Goal: Task Accomplishment & Management: Manage account settings

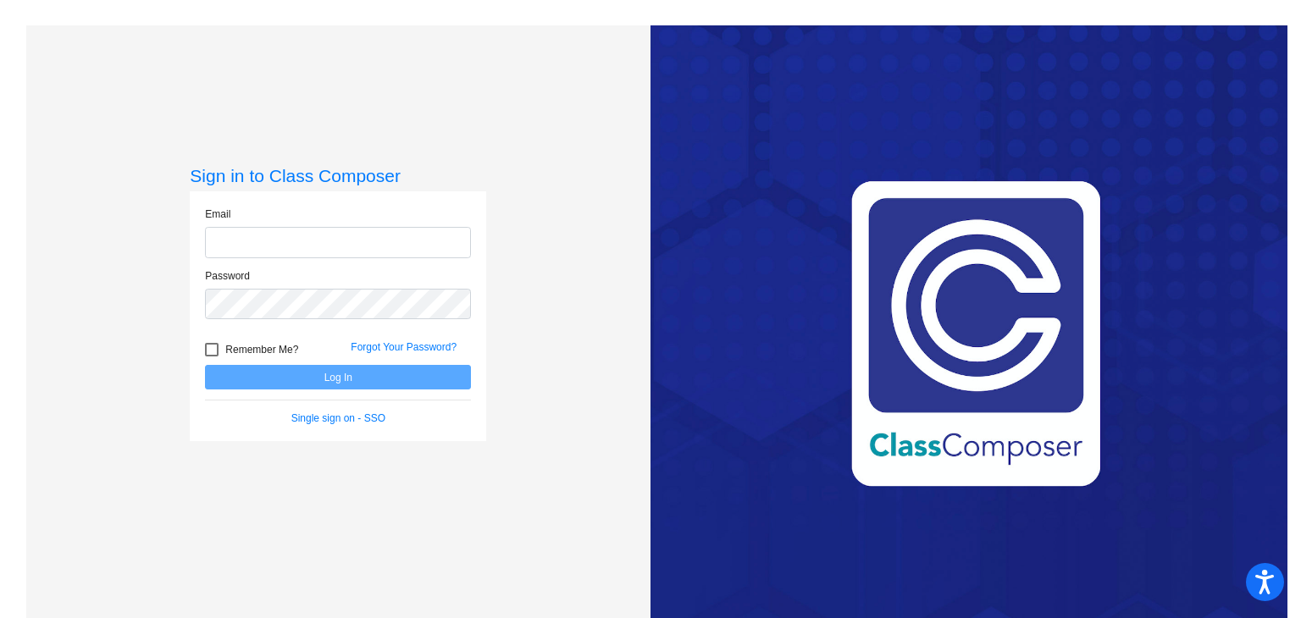
type input "[EMAIL_ADDRESS][DOMAIN_NAME]"
click at [310, 379] on button "Log In" at bounding box center [338, 377] width 266 height 25
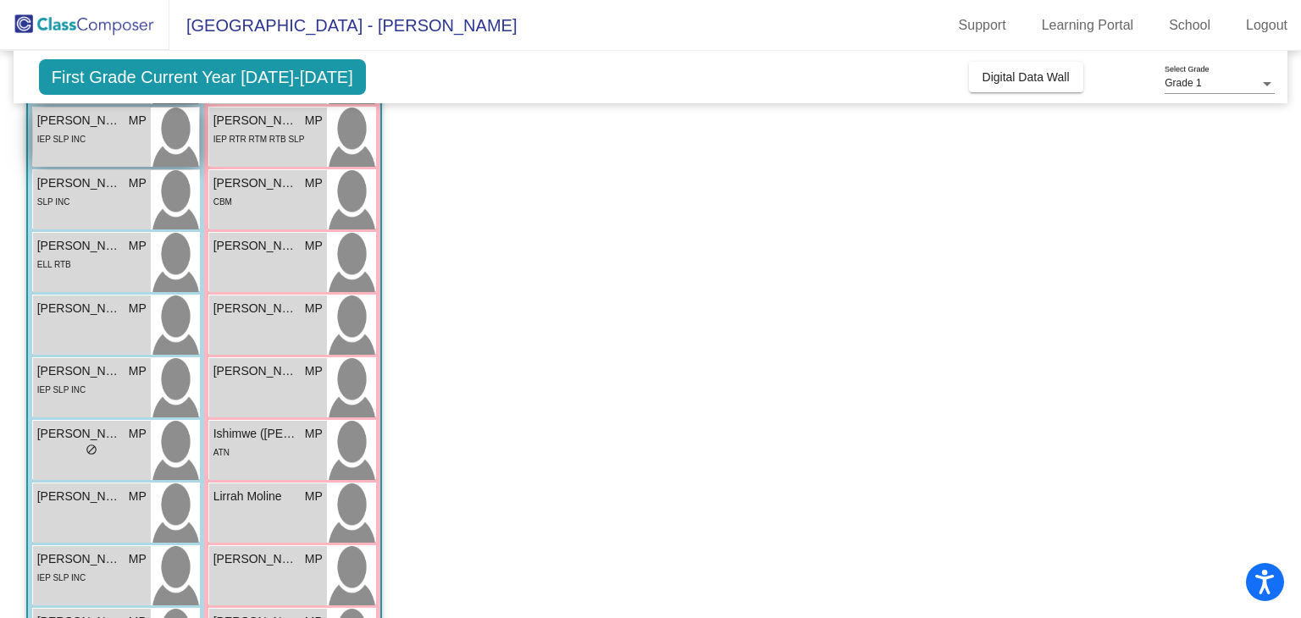
scroll to position [229, 0]
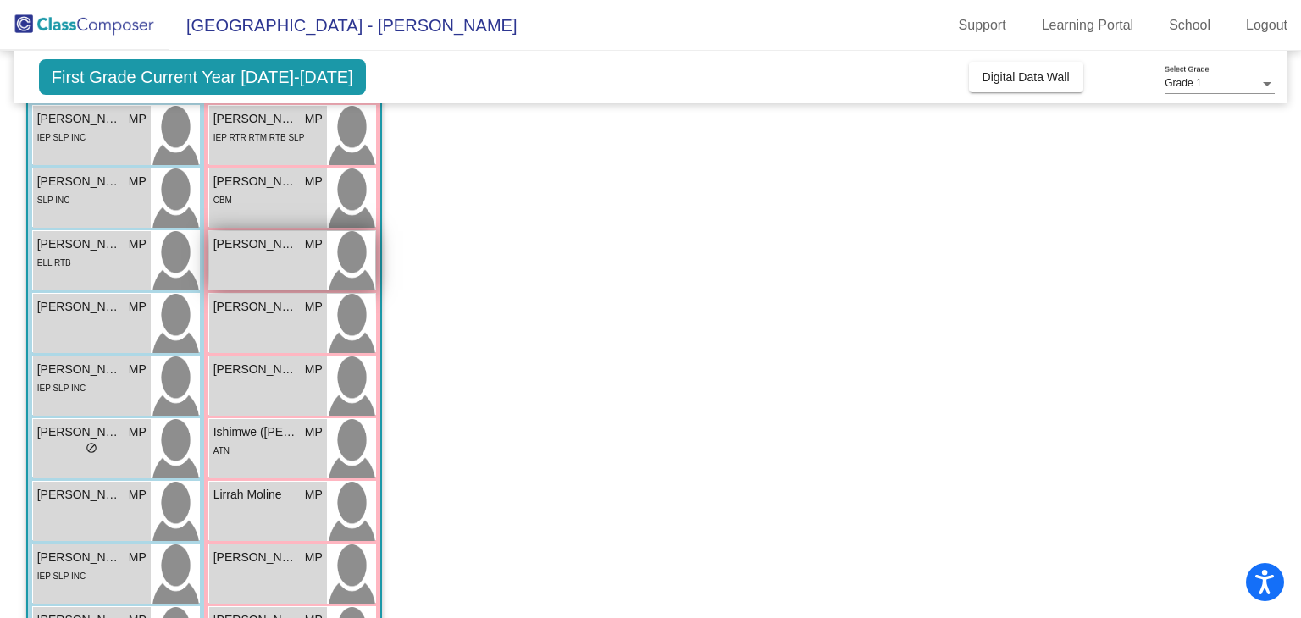
click at [280, 251] on span "[PERSON_NAME]" at bounding box center [255, 244] width 85 height 18
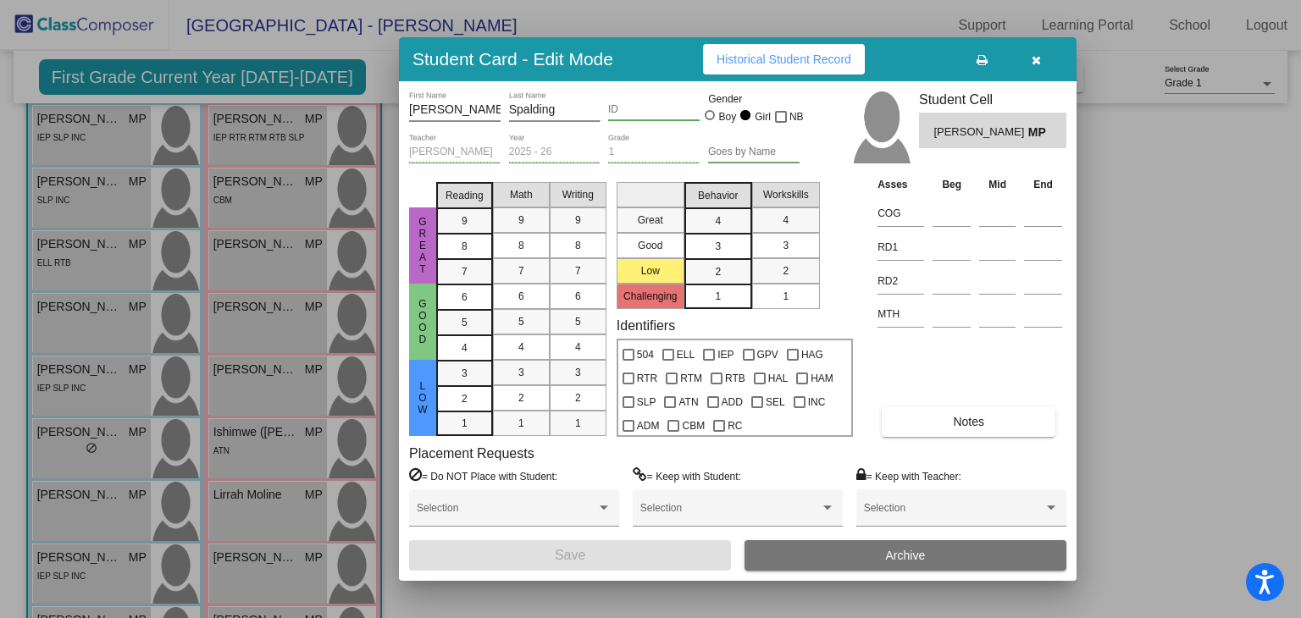
click at [943, 434] on button "Notes" at bounding box center [968, 421] width 174 height 30
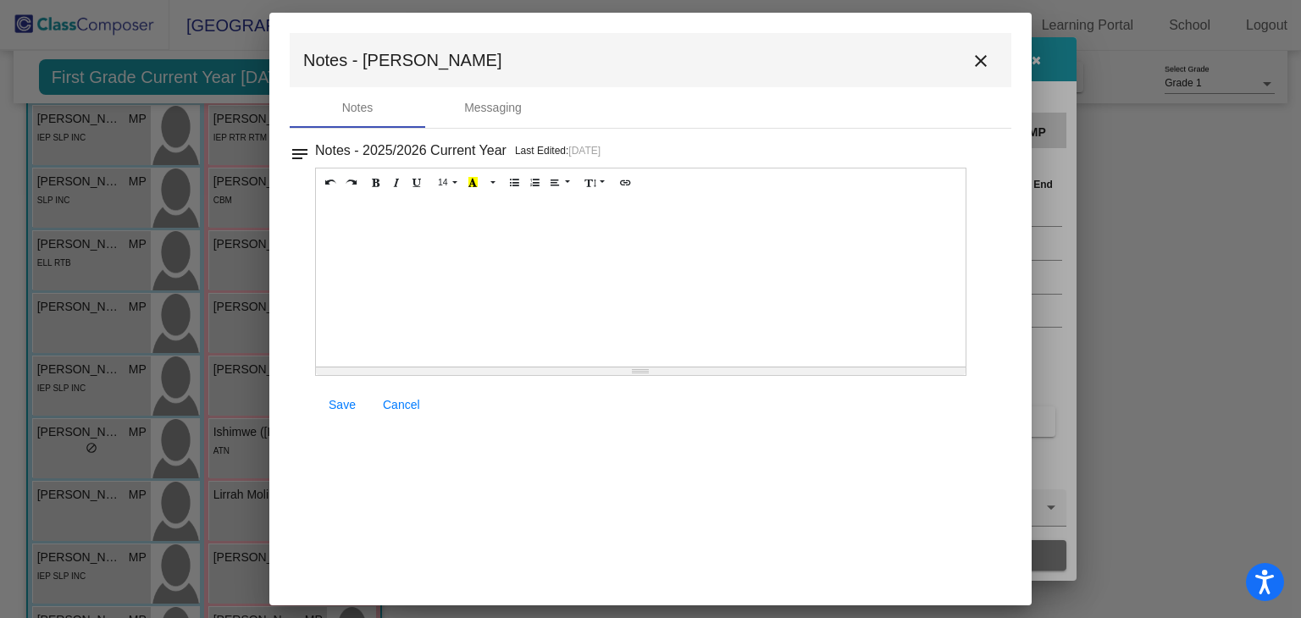
click at [989, 62] on mat-icon "close" at bounding box center [980, 61] width 20 height 20
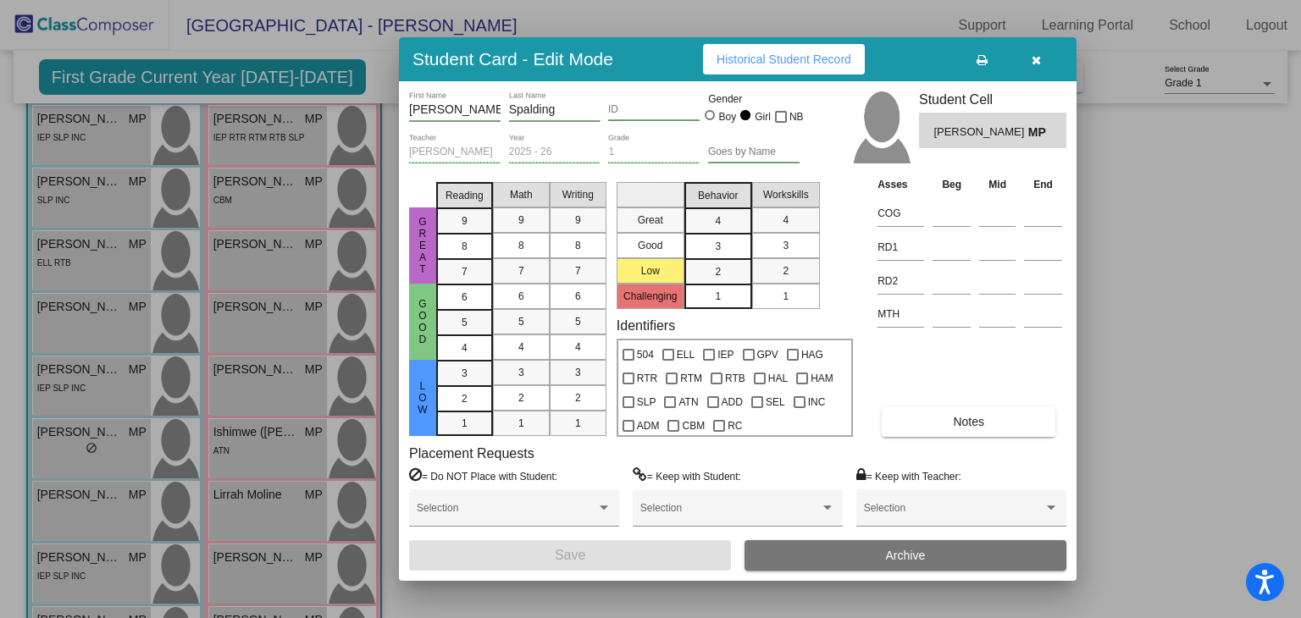
click at [1040, 69] on button "button" at bounding box center [1035, 59] width 54 height 30
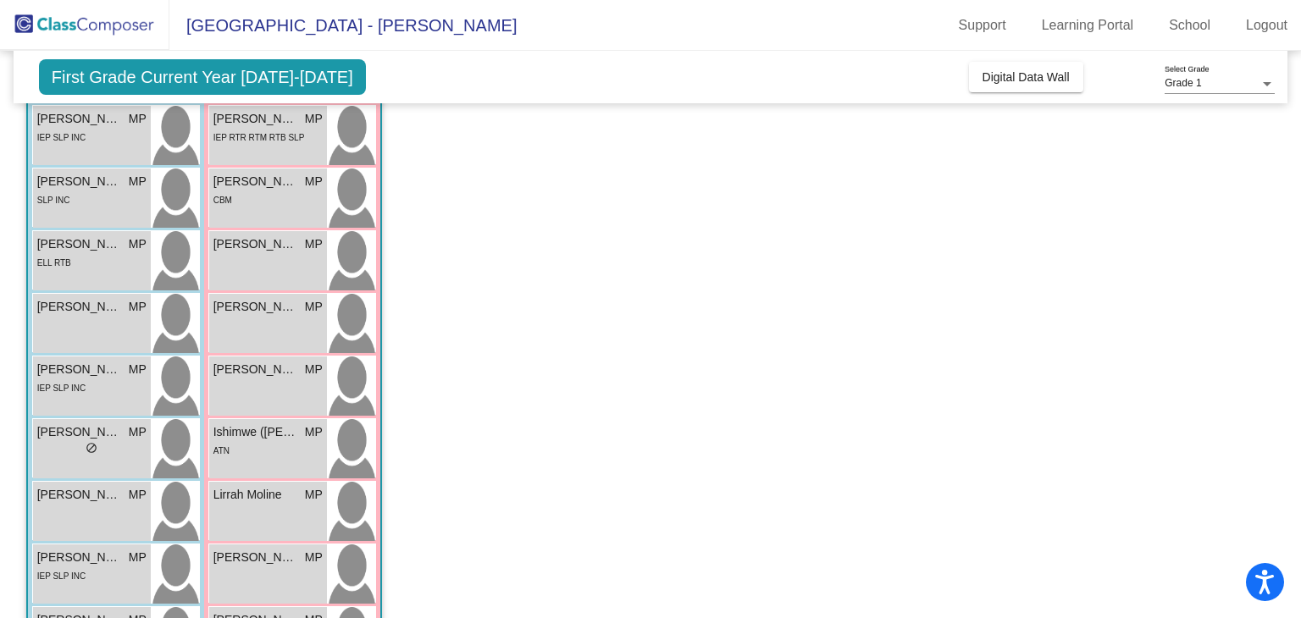
scroll to position [0, 0]
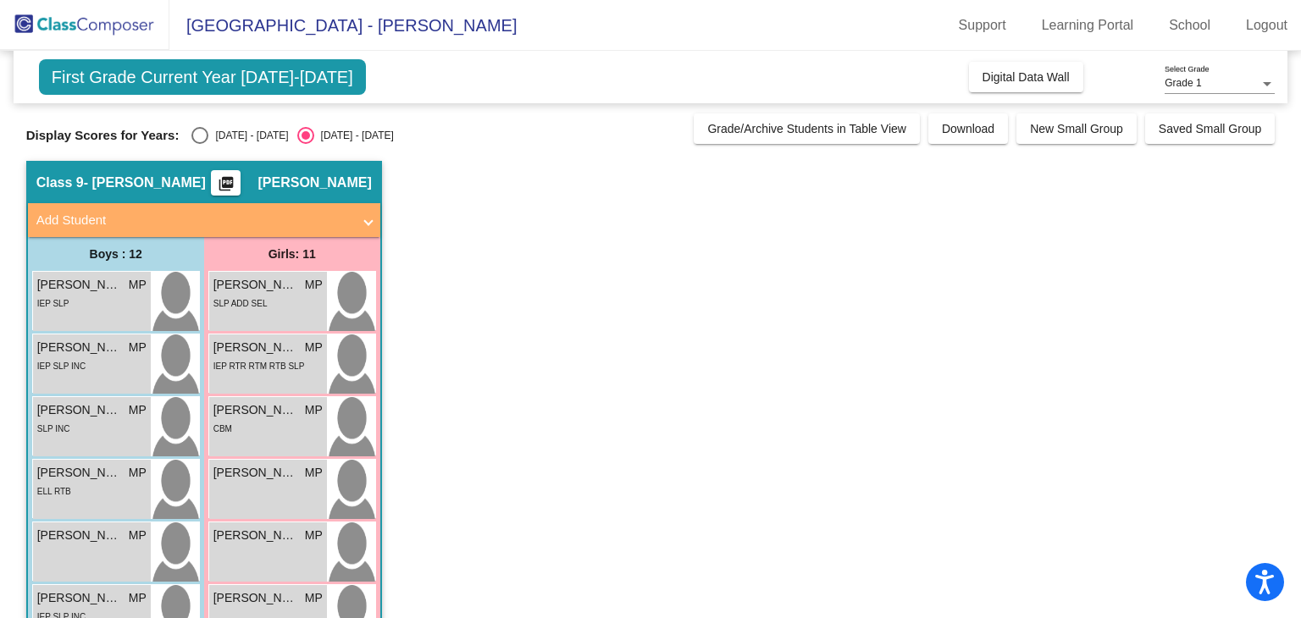
click at [200, 135] on div "Select an option" at bounding box center [200, 135] width 0 height 0
click at [199, 144] on input "[DATE] - [DATE]" at bounding box center [199, 144] width 1 height 1
radio input "true"
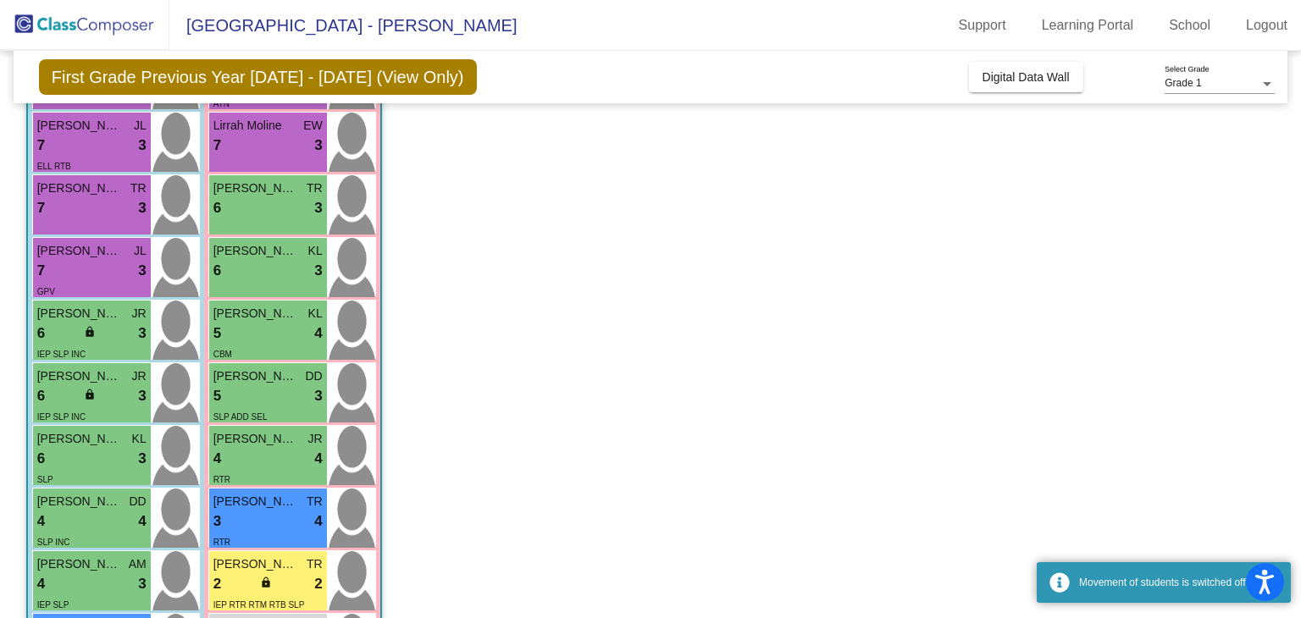
scroll to position [227, 0]
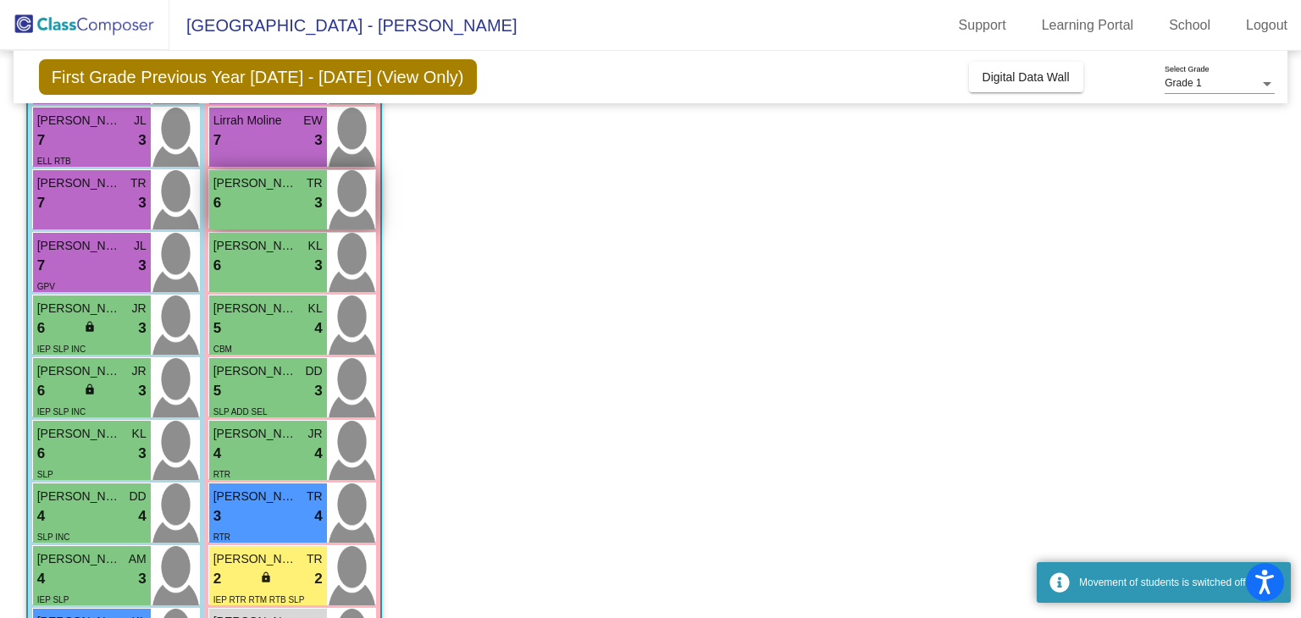
click at [254, 190] on span "[PERSON_NAME]" at bounding box center [255, 183] width 85 height 18
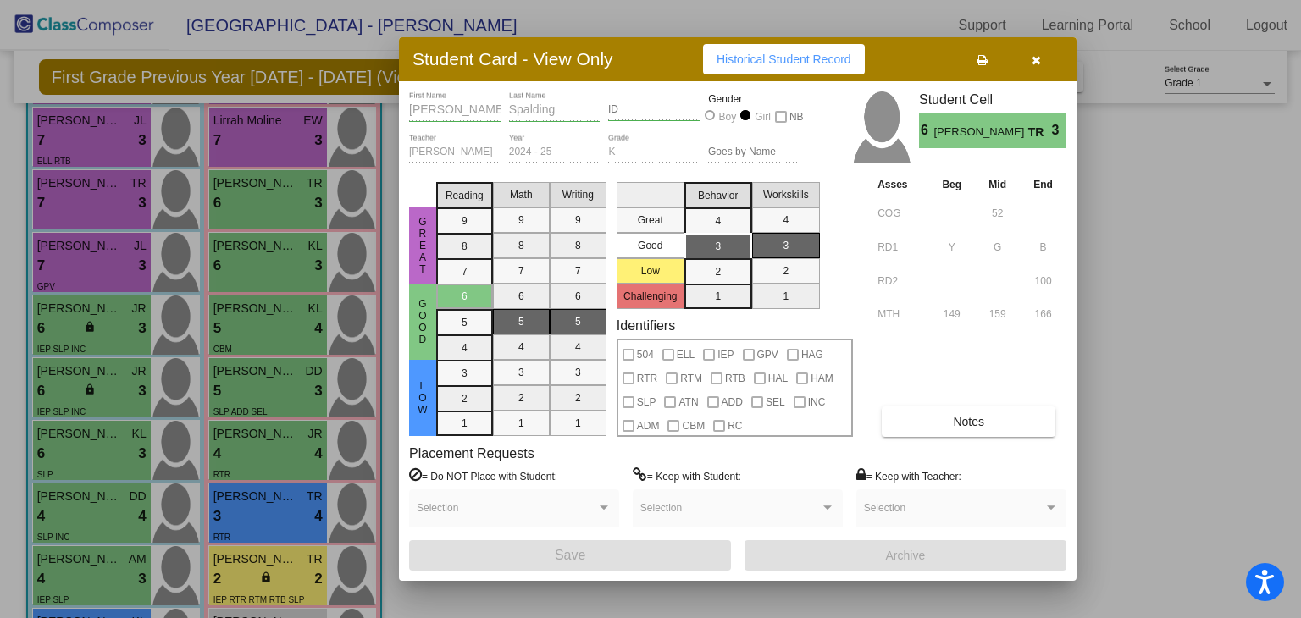
click at [915, 420] on button "Notes" at bounding box center [968, 421] width 174 height 30
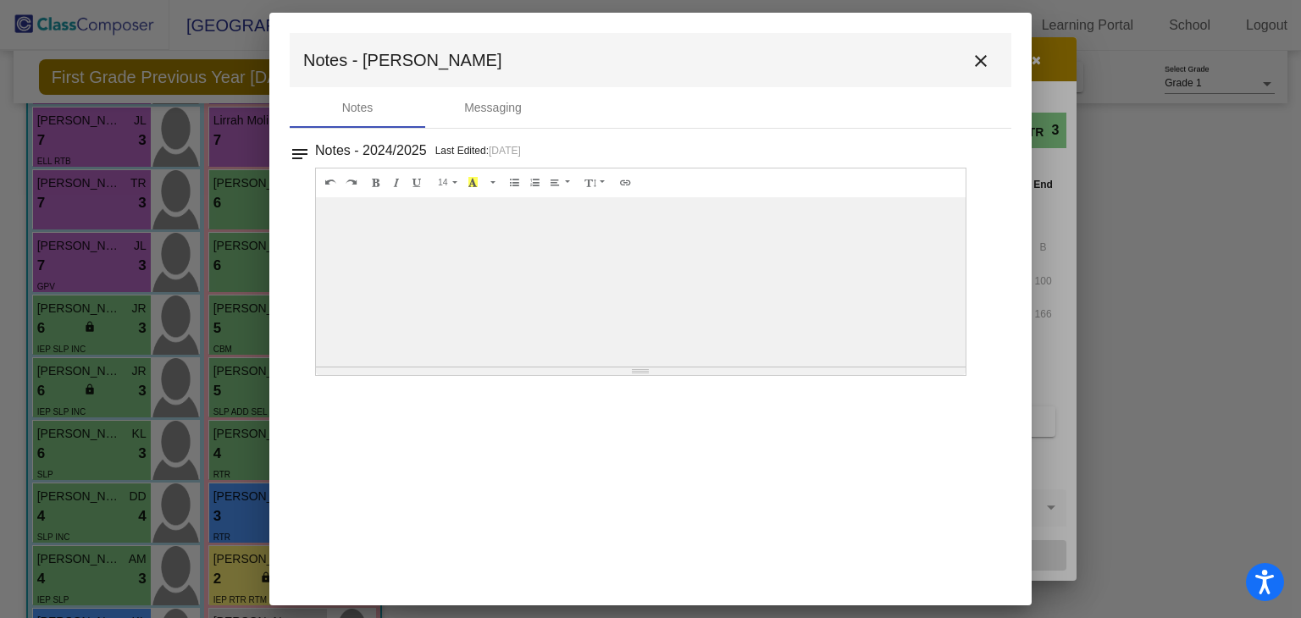
click at [985, 69] on mat-icon "close" at bounding box center [980, 61] width 20 height 20
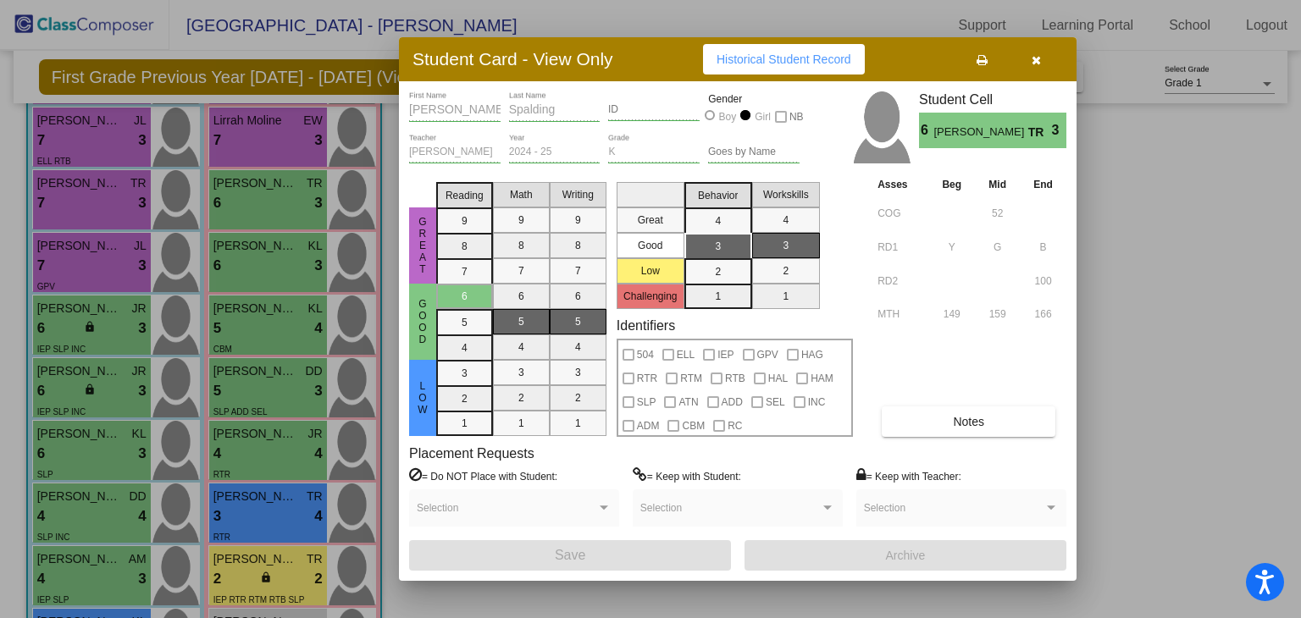
click at [1033, 64] on icon "button" at bounding box center [1035, 60] width 9 height 12
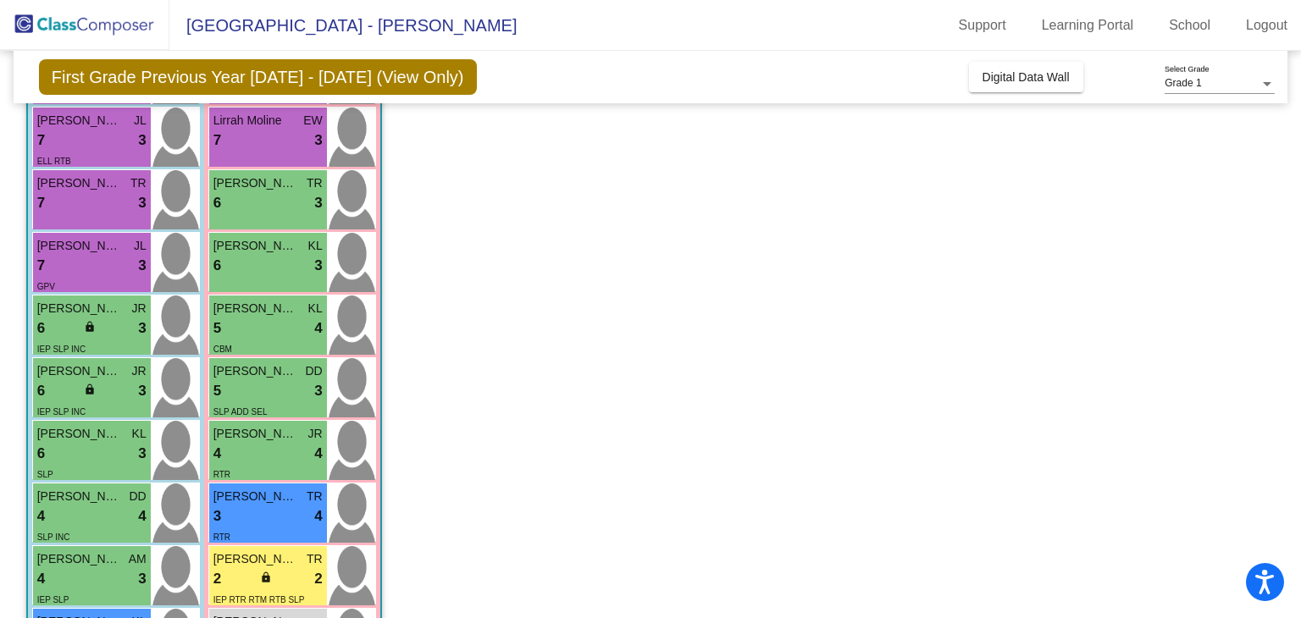
scroll to position [0, 0]
